Goal: Transaction & Acquisition: Purchase product/service

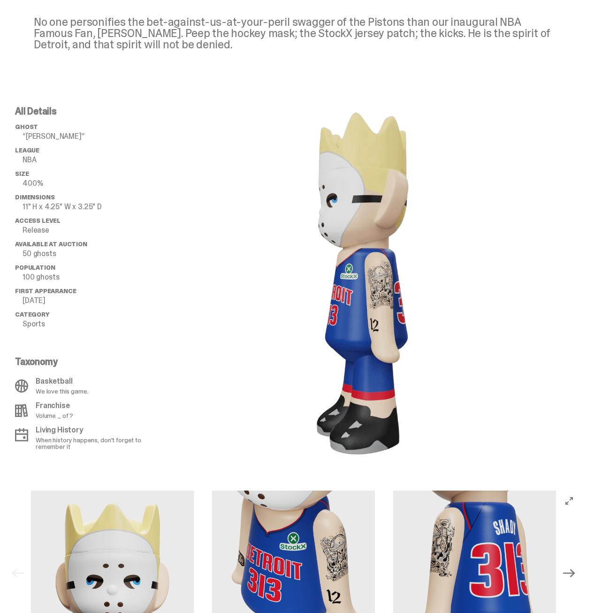
scroll to position [656, 0]
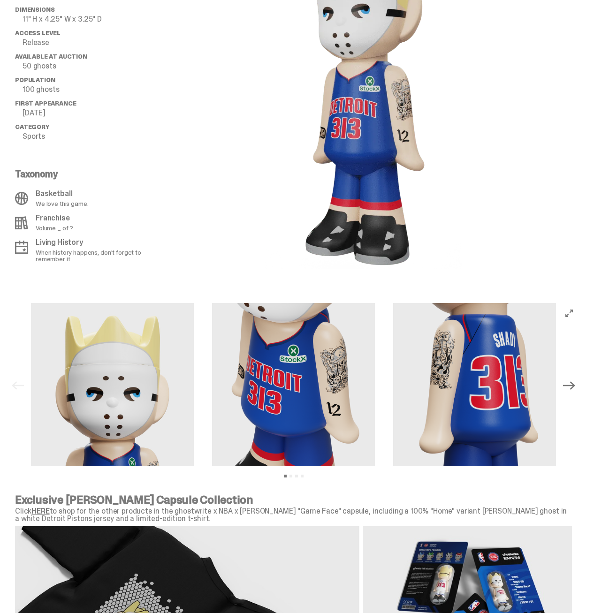
click at [324, 372] on img at bounding box center [293, 384] width 163 height 163
click at [338, 376] on img at bounding box center [293, 384] width 163 height 163
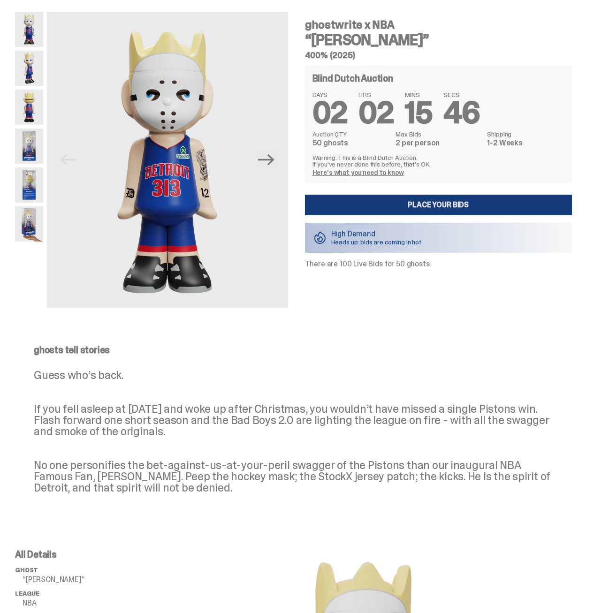
scroll to position [0, 0]
